Goal: Information Seeking & Learning: Learn about a topic

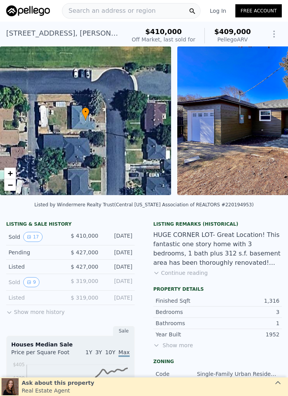
click at [274, 32] on icon "Show Options" at bounding box center [274, 34] width 1 height 6
click at [7, 315] on div "LISTING & SALE HISTORY Sold 17 $ 410,000 [DATE] Pending $ 427,000 [DATE] Listed…" at bounding box center [70, 269] width 128 height 96
click at [15, 305] on button "Show more history" at bounding box center [35, 310] width 58 height 11
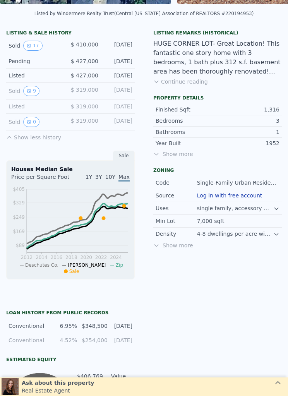
scroll to position [191, 0]
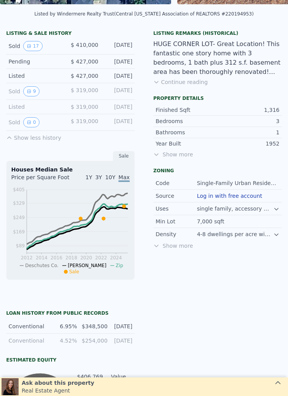
click at [29, 91] on icon "View historical data" at bounding box center [29, 91] width 5 height 5
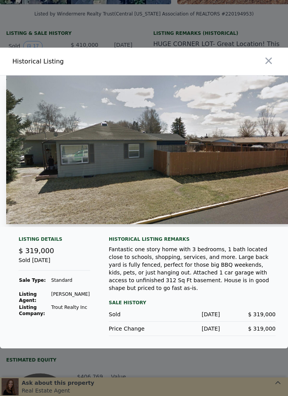
scroll to position [26, 0]
click at [223, 256] on div "Fantastic one story home with 3 bedrooms, 1 bath located close to schools, shop…" at bounding box center [192, 268] width 167 height 46
click at [225, 262] on div "Fantastic one story home with 3 bedrooms, 1 bath located close to schools, shop…" at bounding box center [192, 268] width 167 height 46
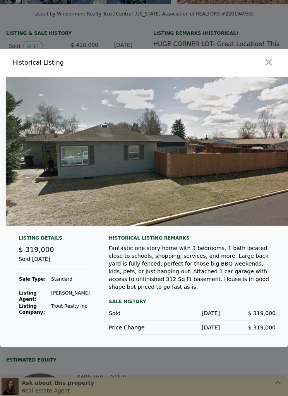
scroll to position [0, 0]
click at [268, 68] on icon "button" at bounding box center [268, 62] width 11 height 11
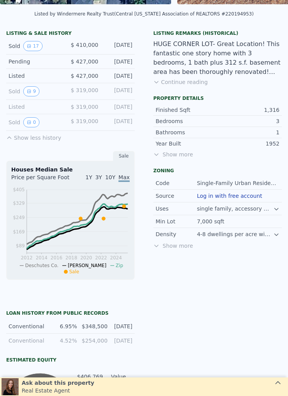
click at [38, 124] on button "0" at bounding box center [31, 122] width 16 height 10
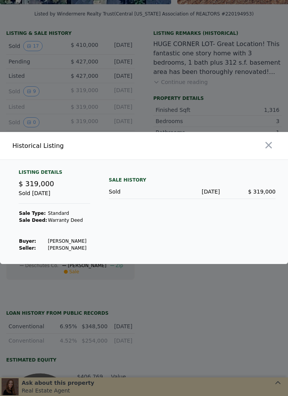
scroll to position [26, 0]
click at [268, 142] on icon "button" at bounding box center [268, 145] width 7 height 7
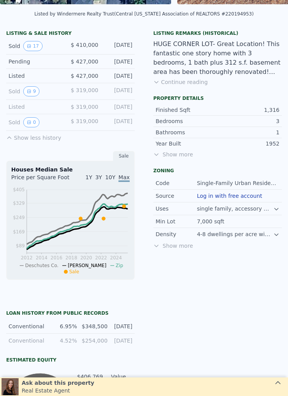
click at [31, 48] on icon "View historical data" at bounding box center [29, 46] width 5 height 5
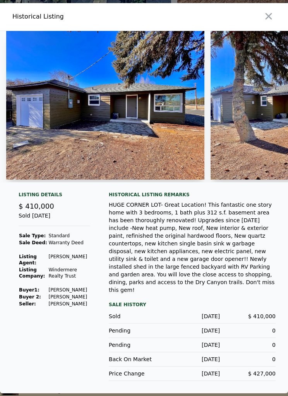
click at [269, 19] on icon "button" at bounding box center [268, 16] width 7 height 7
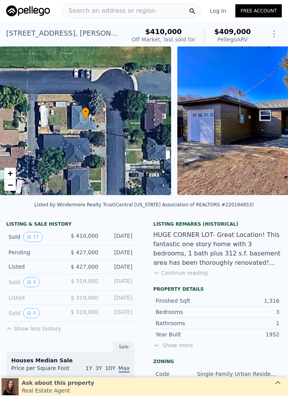
scroll to position [0, 0]
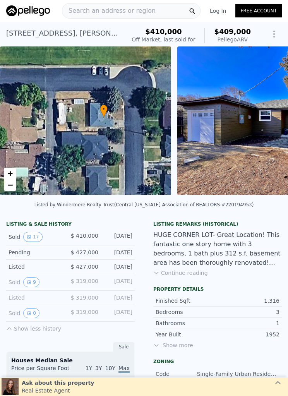
click at [31, 283] on icon "View historical data" at bounding box center [28, 282] width 3 height 3
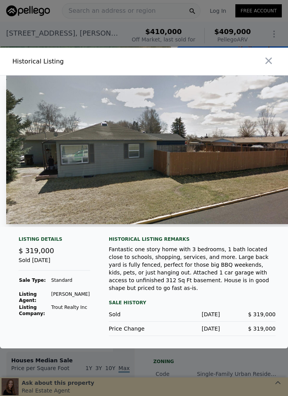
click at [130, 276] on div "Fantastic one story home with 3 bedrooms, 1 bath located close to schools, shop…" at bounding box center [192, 268] width 167 height 46
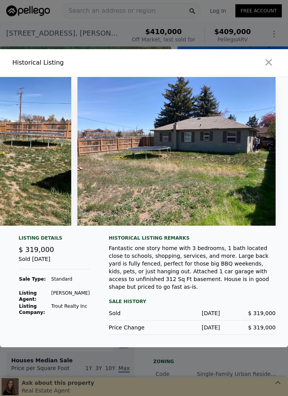
scroll to position [0, 1579]
click at [227, 178] on img at bounding box center [176, 151] width 198 height 149
click at [268, 59] on icon "button" at bounding box center [268, 62] width 7 height 7
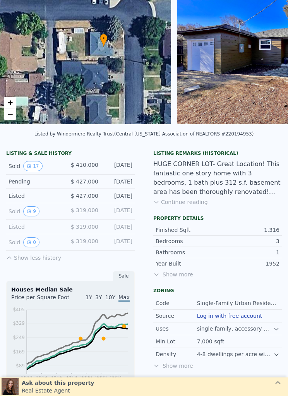
scroll to position [72, 0]
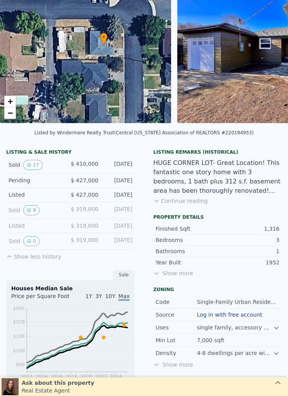
click at [161, 274] on span "Show more" at bounding box center [217, 273] width 128 height 8
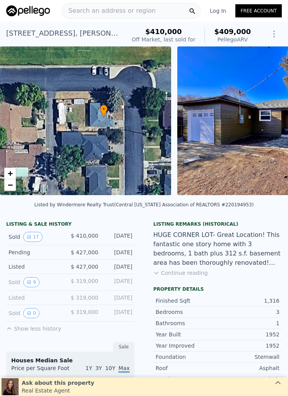
scroll to position [0, 0]
